Goal: Task Accomplishment & Management: Use online tool/utility

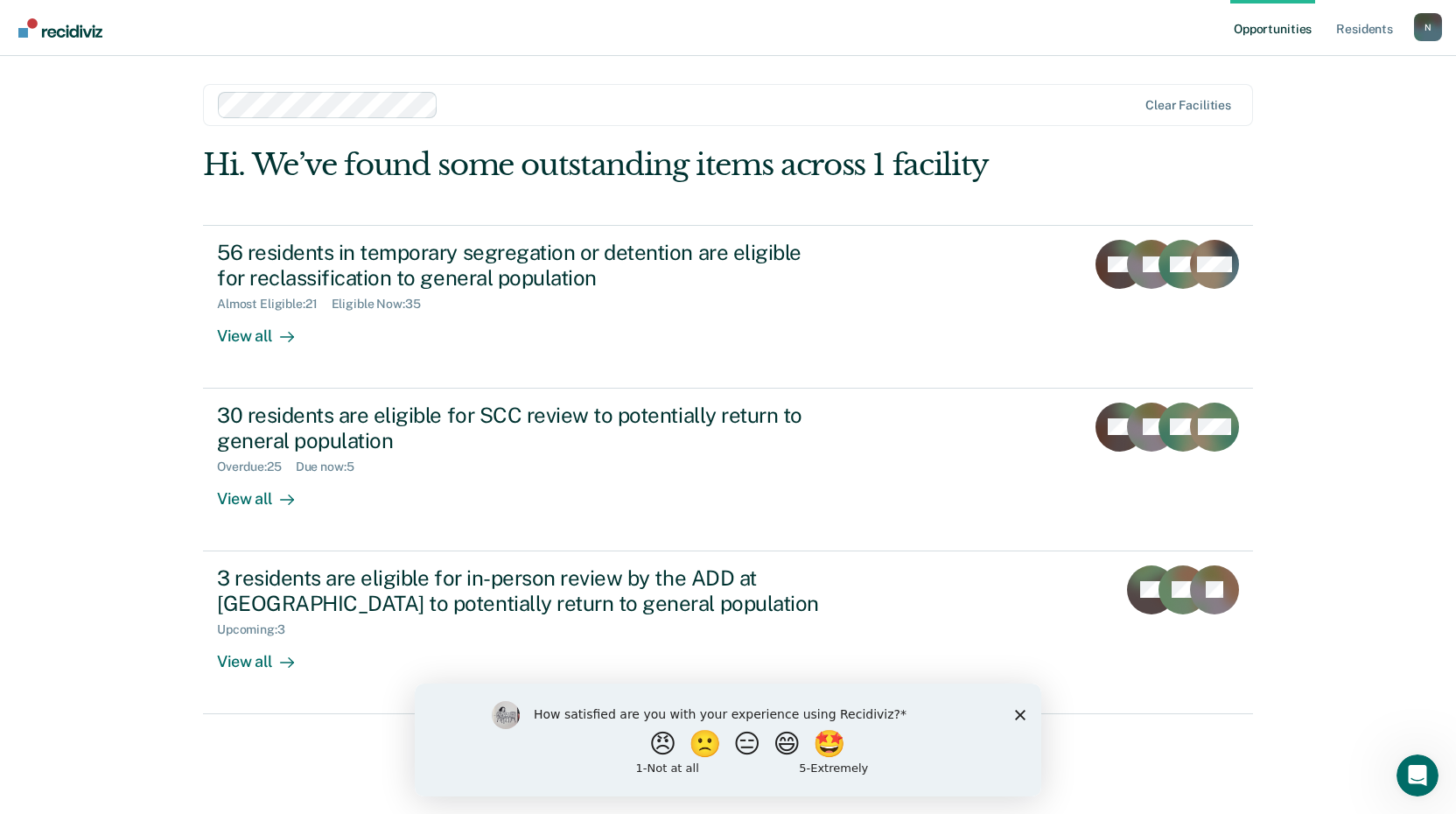
drag, startPoint x: 1023, startPoint y: 713, endPoint x: 1015, endPoint y: 689, distance: 25.3
click at [1023, 713] on icon "Close survey" at bounding box center [1020, 714] width 11 height 11
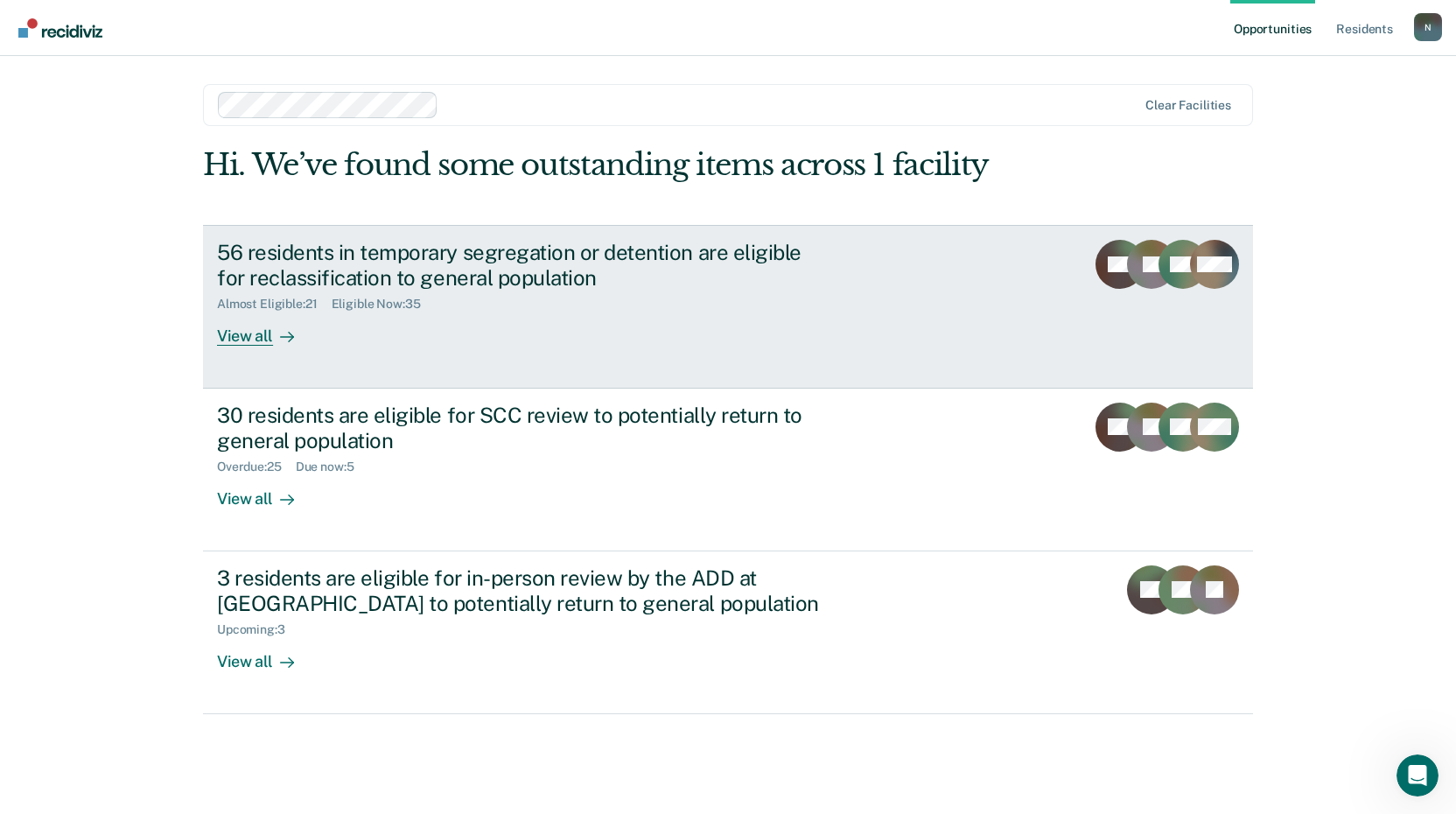
click at [265, 340] on div "View all" at bounding box center [266, 329] width 98 height 34
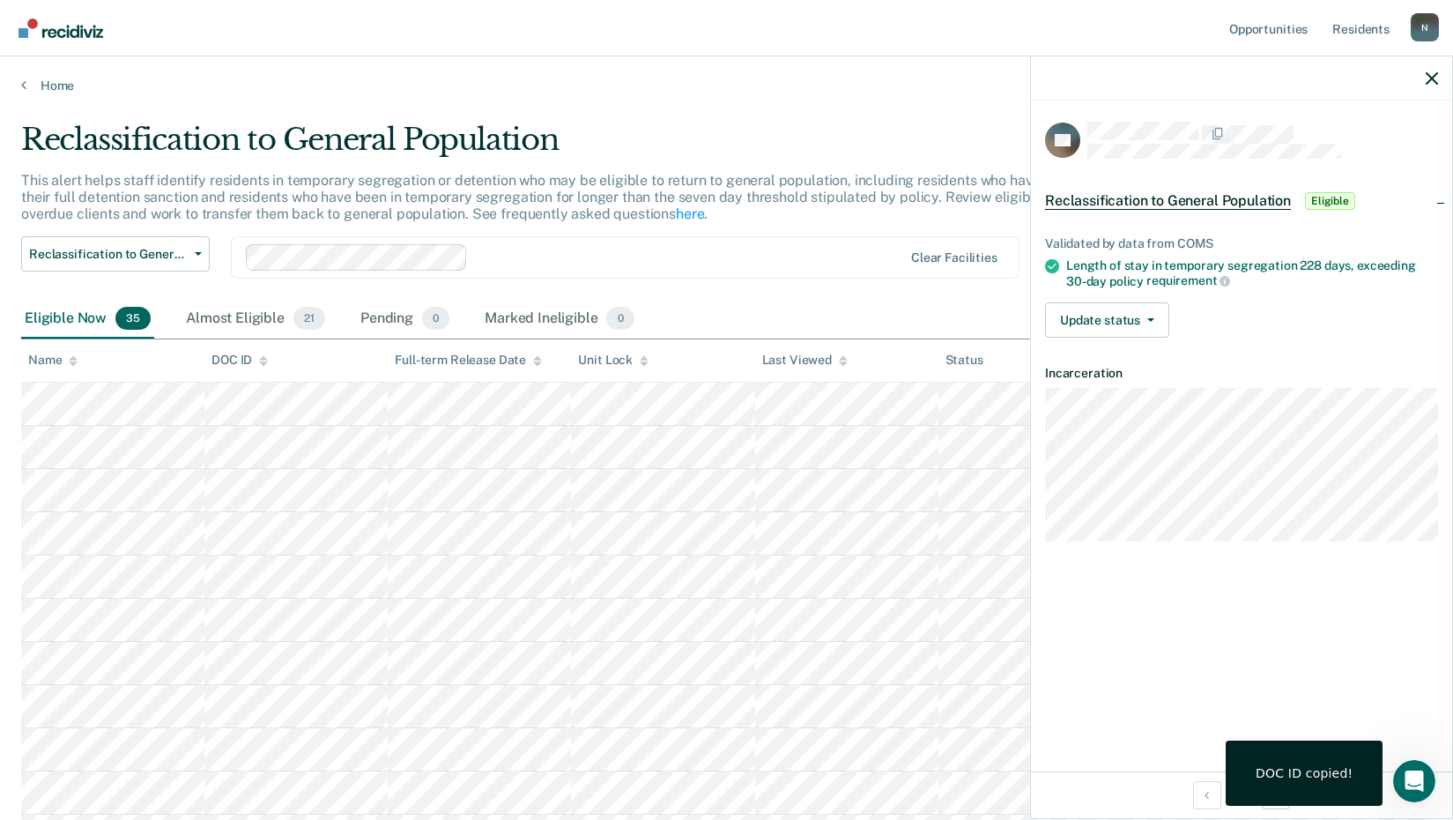
click at [1441, 66] on div at bounding box center [1241, 78] width 421 height 44
click at [1432, 75] on icon "button" at bounding box center [1432, 78] width 12 height 12
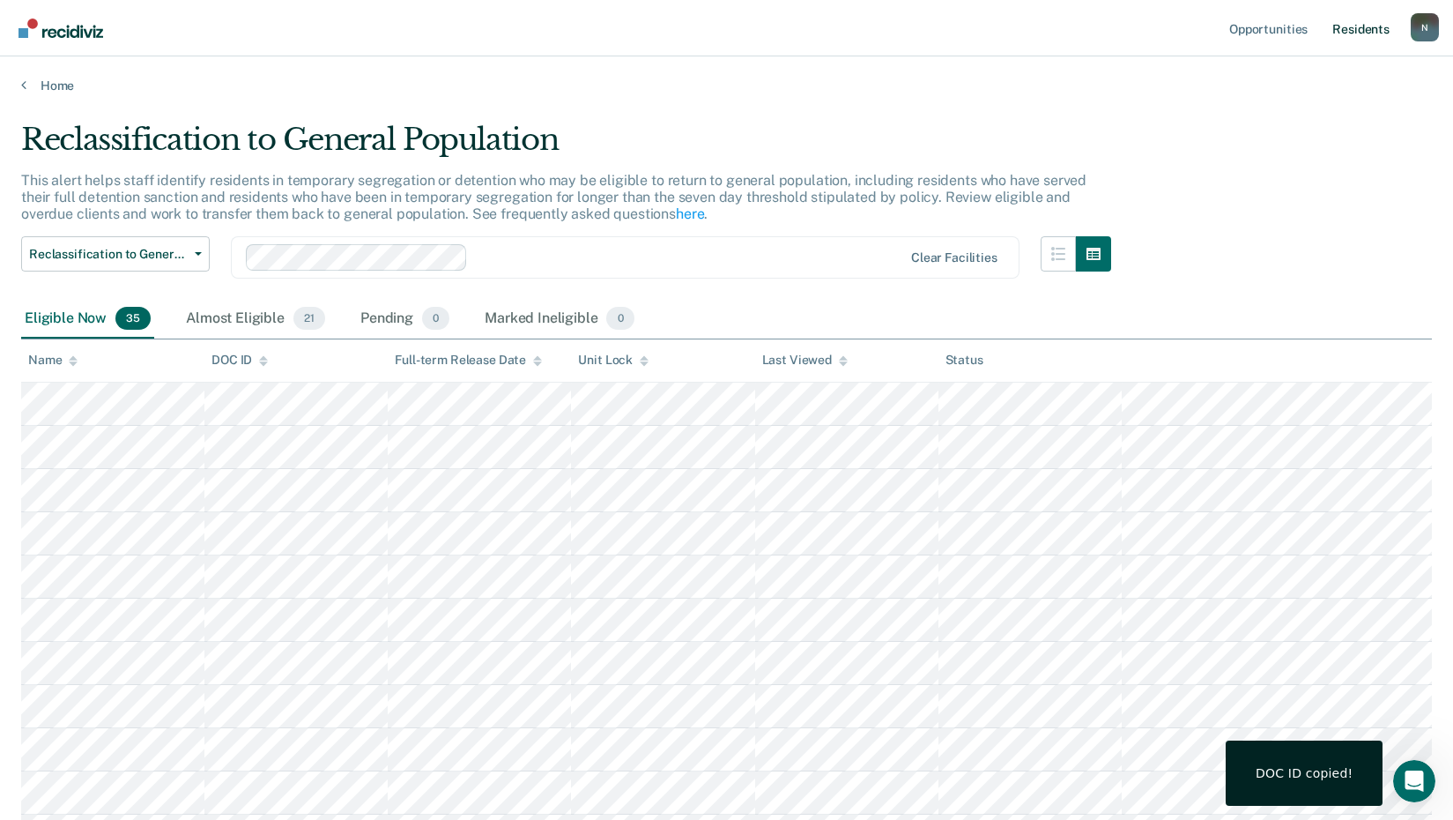
click at [1378, 33] on link "Resident s" at bounding box center [1361, 28] width 64 height 56
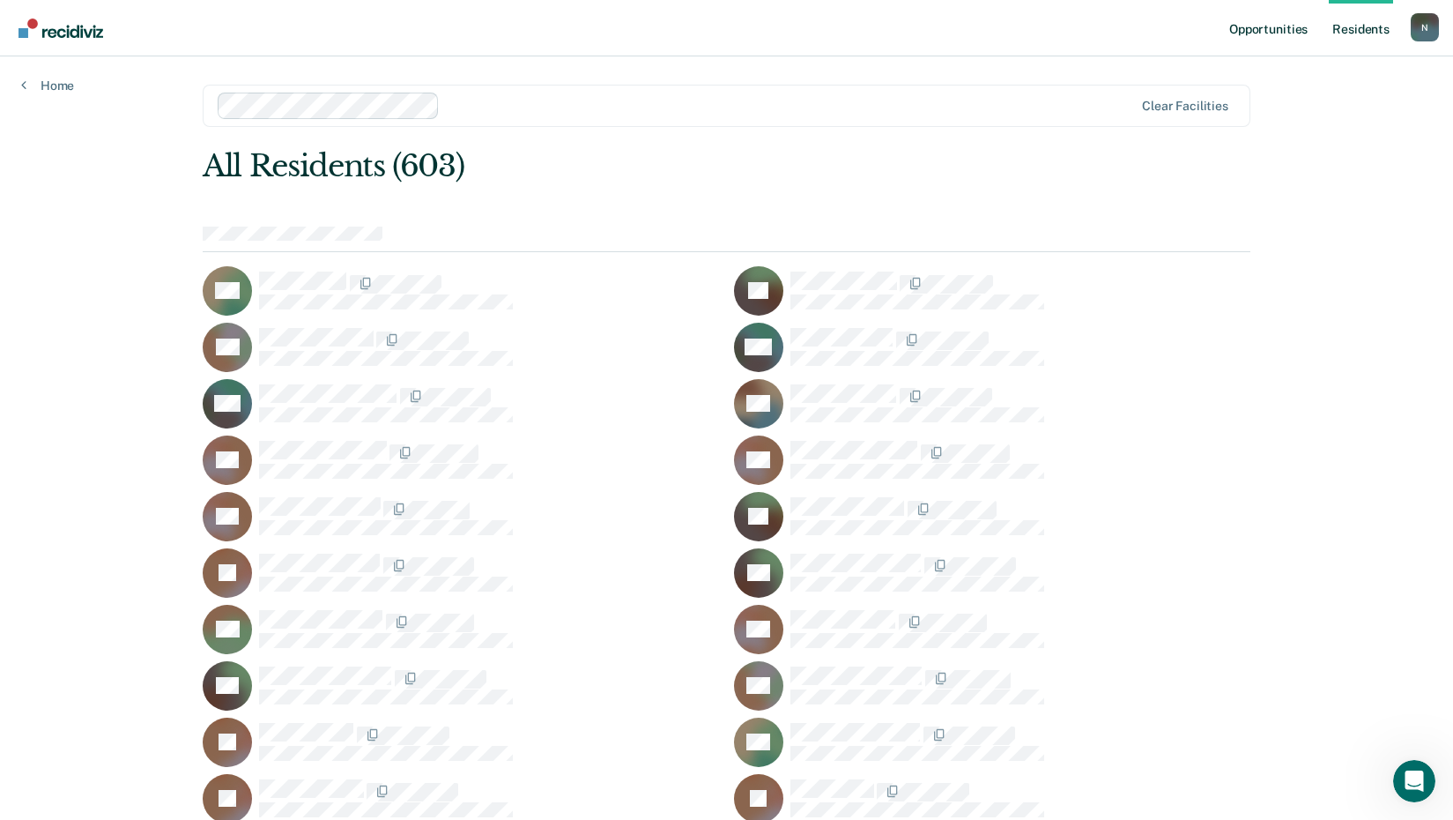
click at [1274, 26] on link "Opportunities" at bounding box center [1268, 28] width 85 height 56
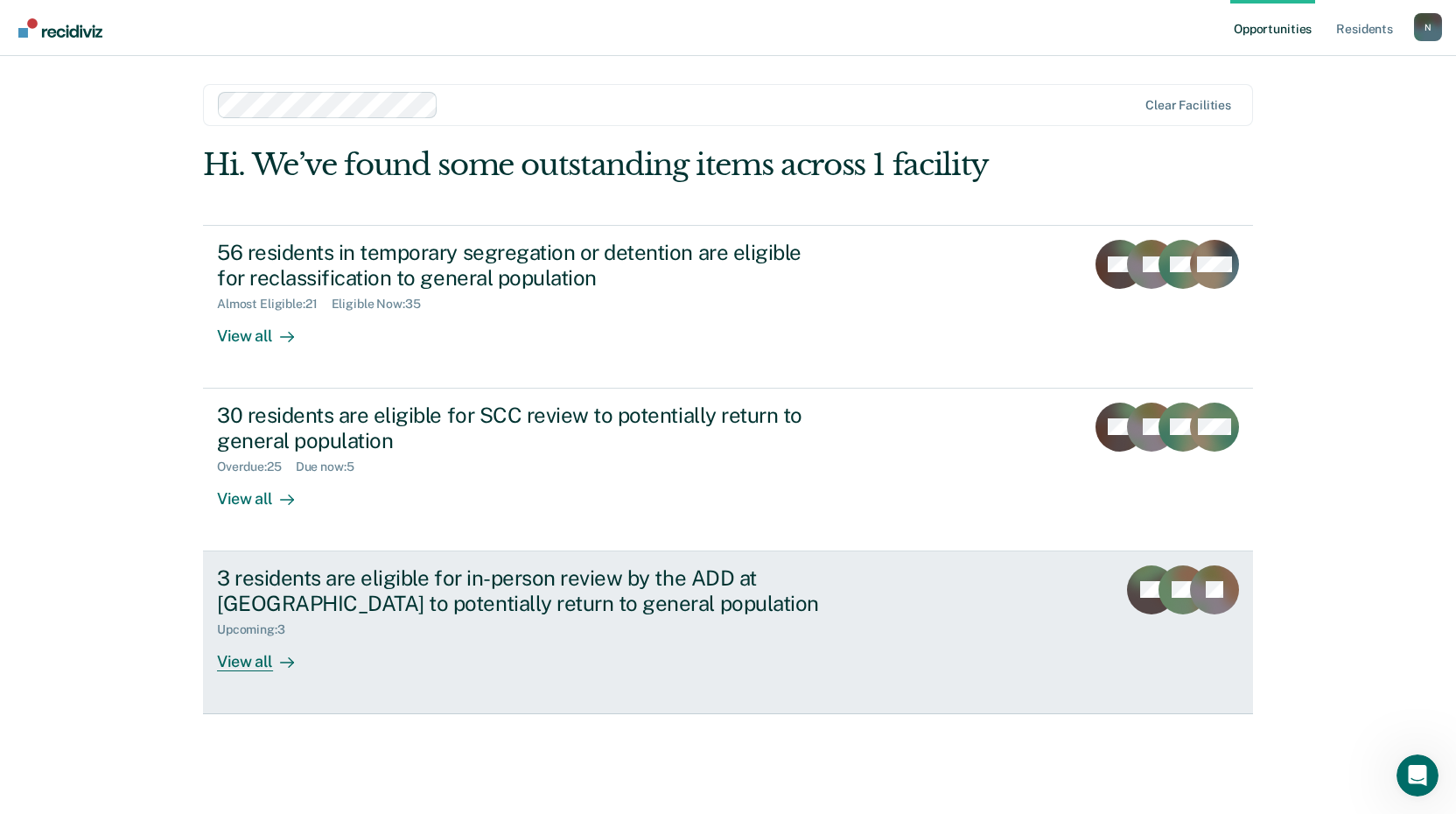
click at [273, 662] on div at bounding box center [283, 661] width 21 height 20
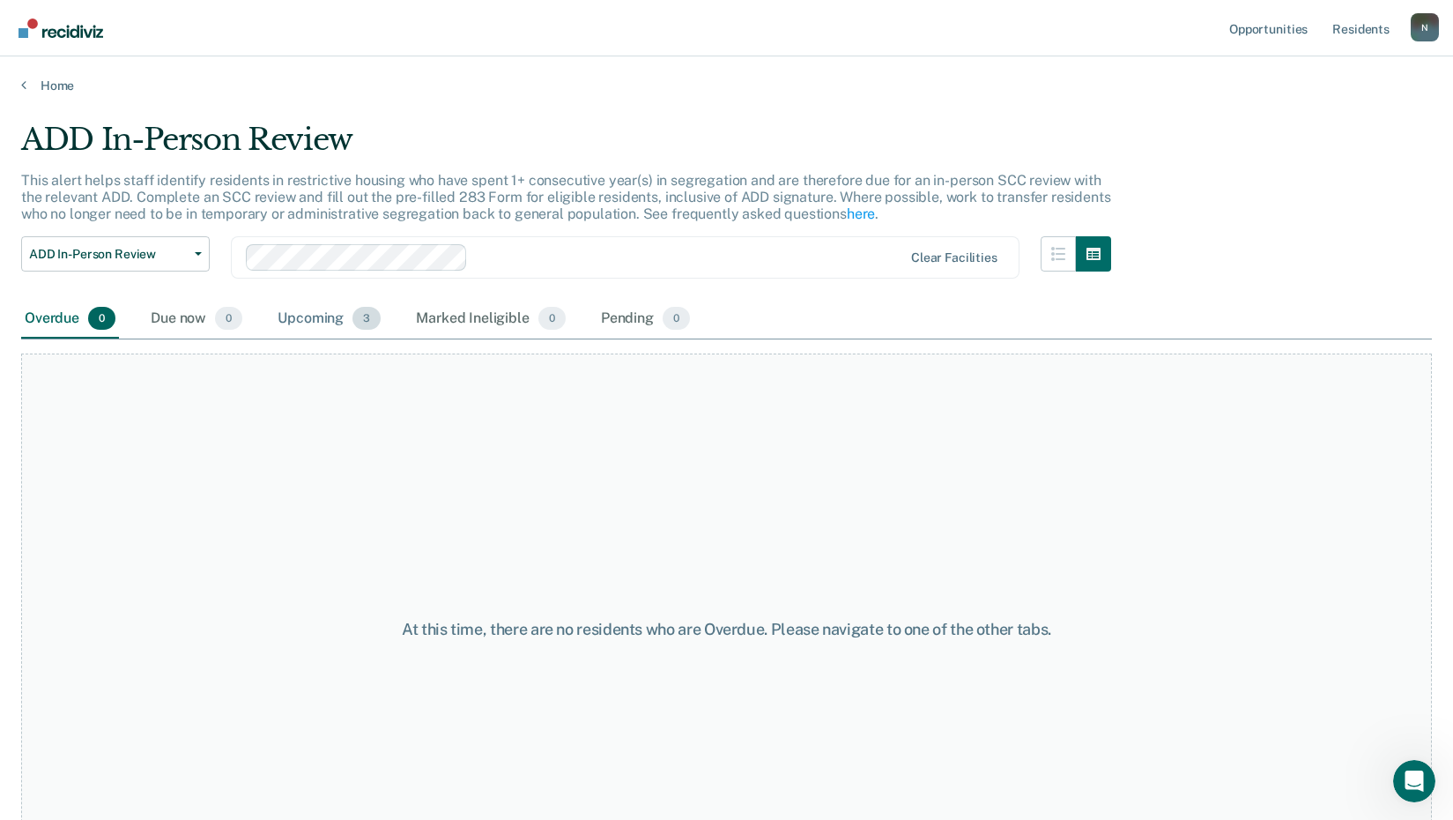
click at [334, 319] on div "Upcoming 3" at bounding box center [329, 319] width 110 height 39
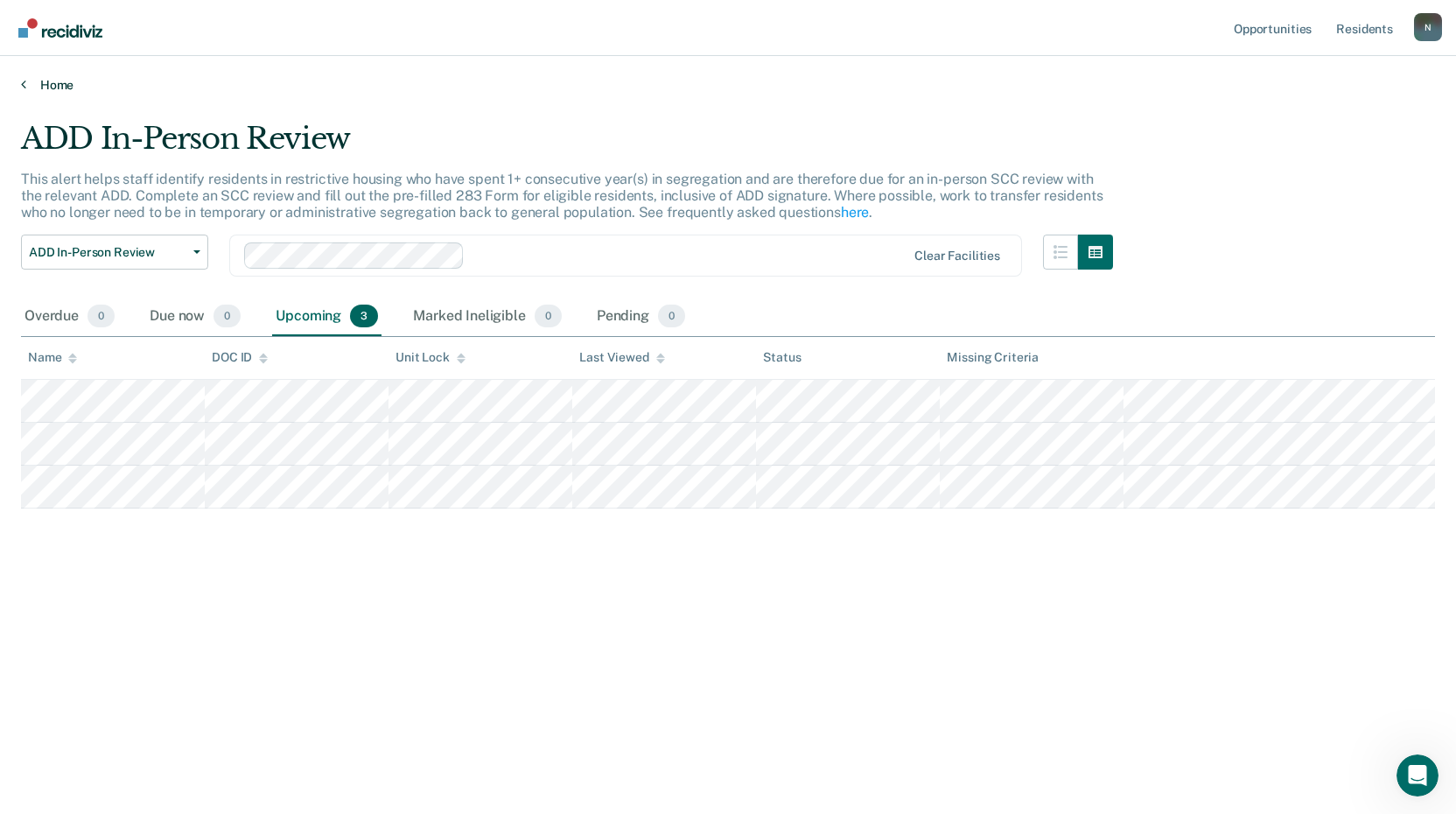
click at [47, 86] on link "Home" at bounding box center [728, 85] width 1414 height 16
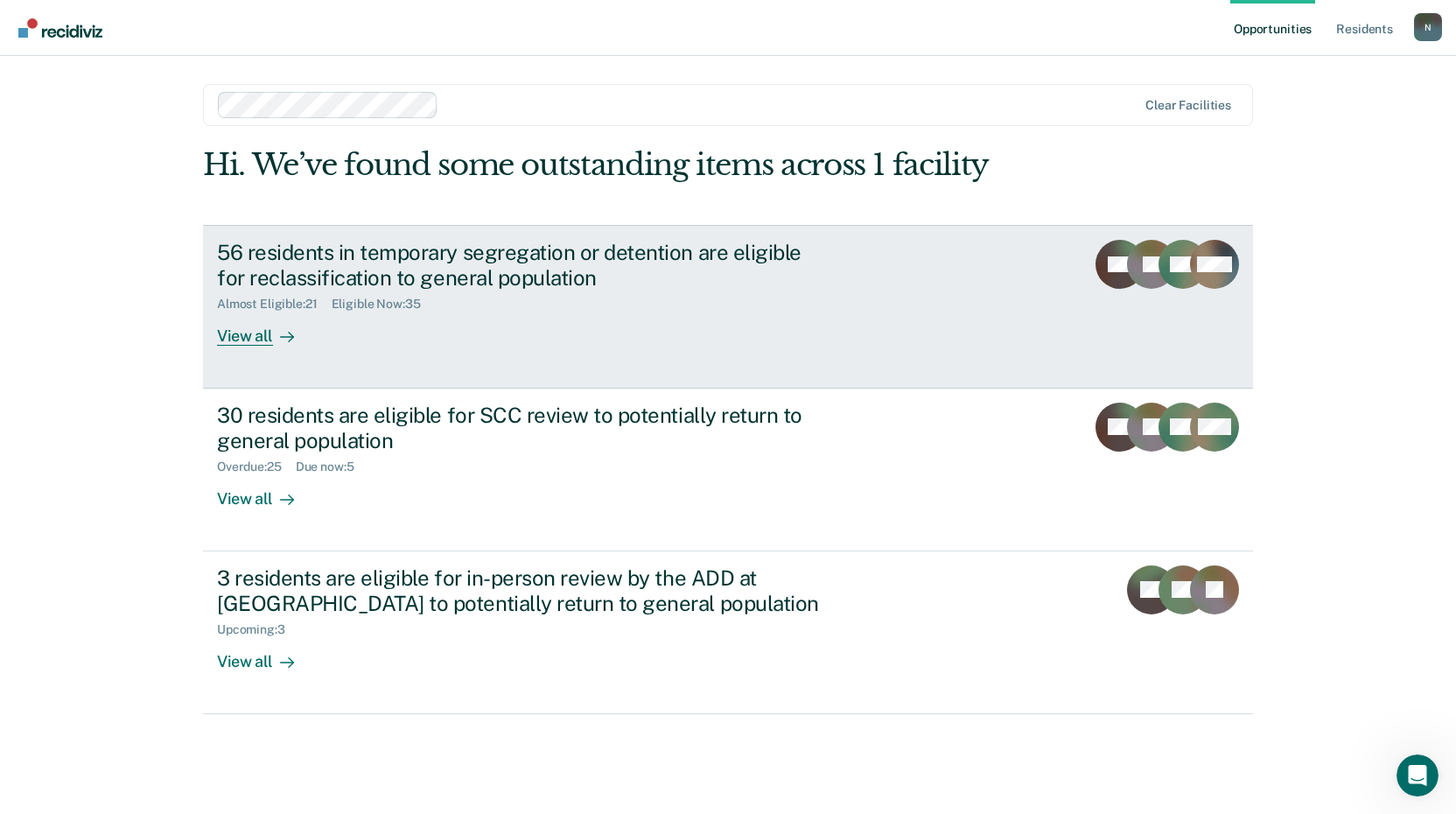
click at [245, 276] on div "56 residents in temporary segregation or detention are eligible for reclassific…" at bounding box center [524, 264] width 615 height 51
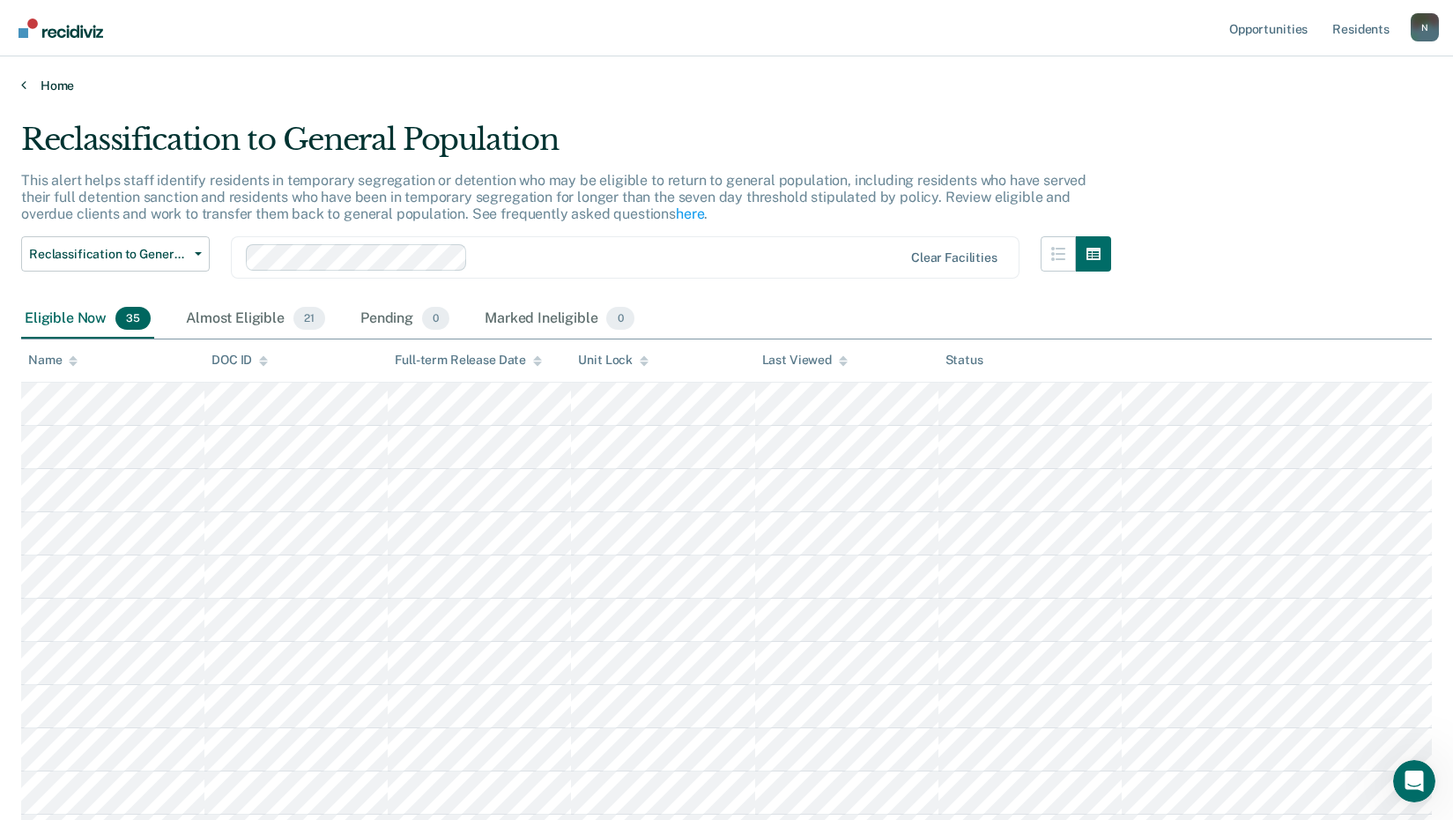
click at [63, 83] on link "Home" at bounding box center [726, 86] width 1411 height 16
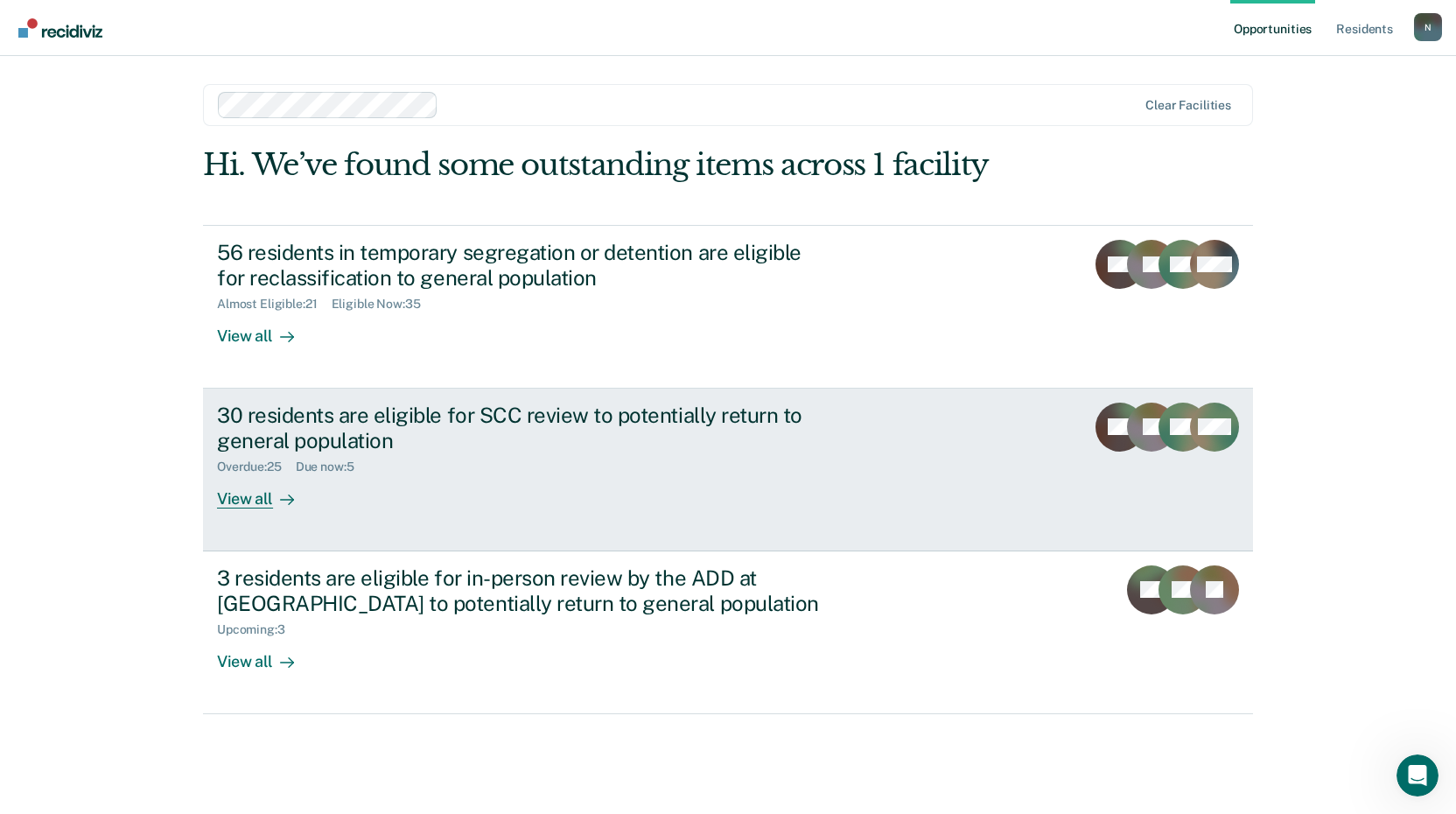
click at [350, 449] on div "30 residents are eligible for SCC review to potentially return to general popul…" at bounding box center [524, 427] width 615 height 51
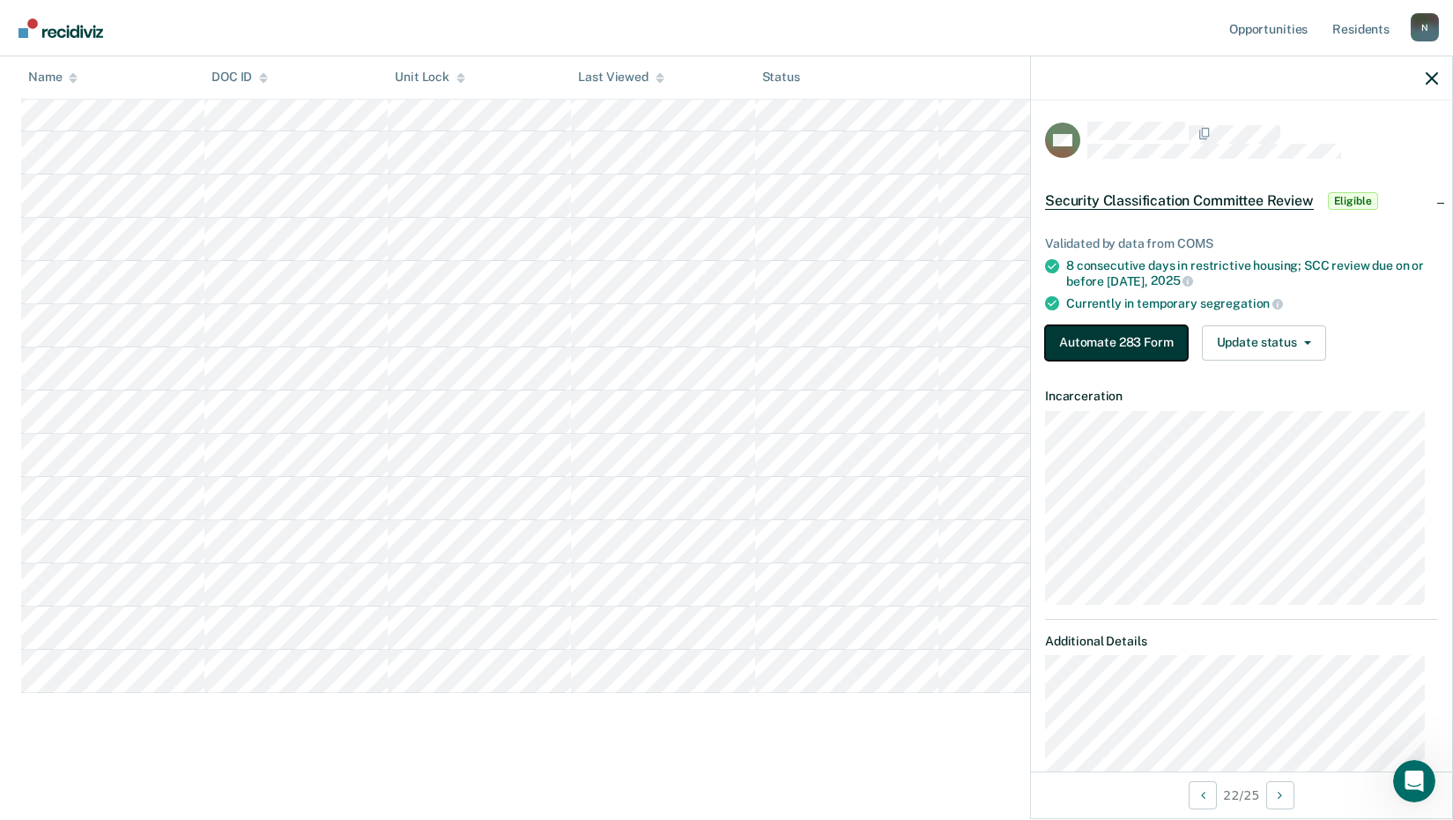
click at [1143, 345] on button "Automate 283 Form" at bounding box center [1116, 342] width 143 height 35
